Goal: Information Seeking & Learning: Learn about a topic

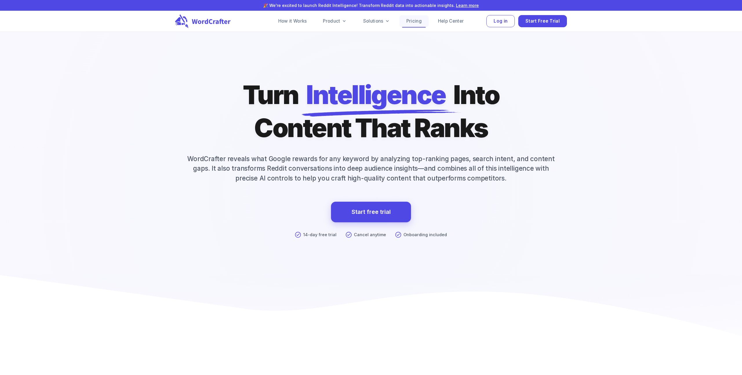
click at [409, 20] on link "Pricing" at bounding box center [413, 21] width 29 height 12
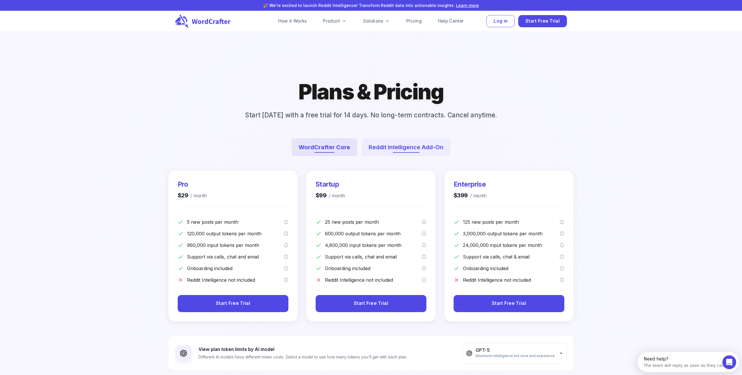
click at [406, 152] on button "Reddit Intelligence Add-On" at bounding box center [406, 147] width 89 height 18
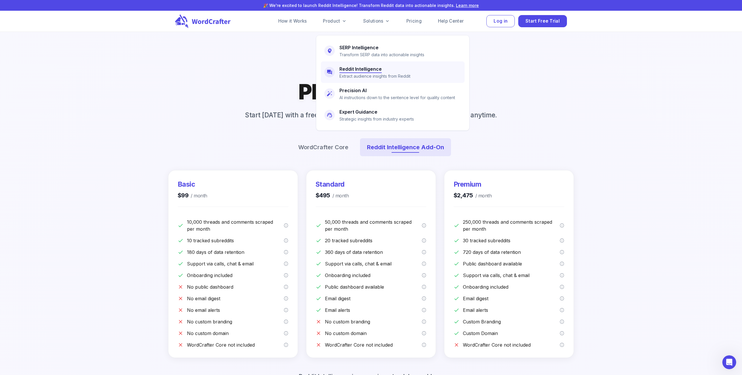
click at [349, 69] on h6 "Reddit Intelligence" at bounding box center [360, 69] width 42 height 8
